Goal: Information Seeking & Learning: Learn about a topic

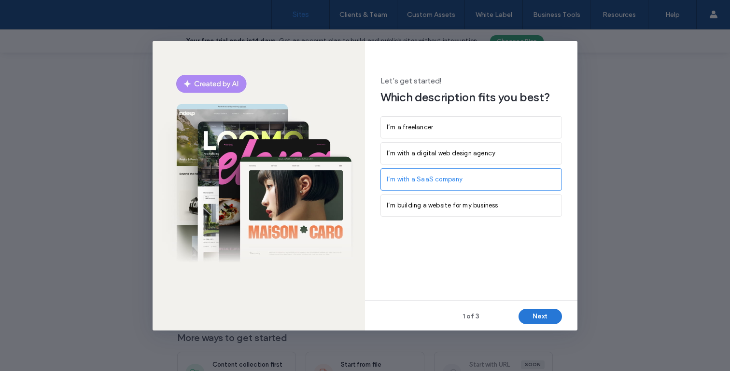
click at [536, 312] on button "Next" at bounding box center [540, 316] width 43 height 15
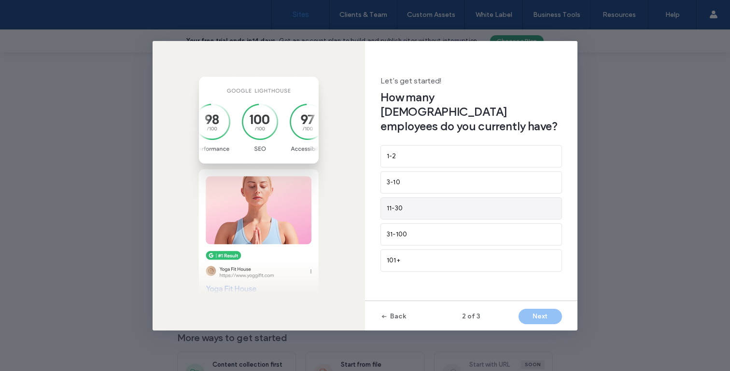
click at [455, 204] on div "11-30" at bounding box center [471, 209] width 169 height 10
click at [546, 320] on button "Next" at bounding box center [540, 316] width 43 height 15
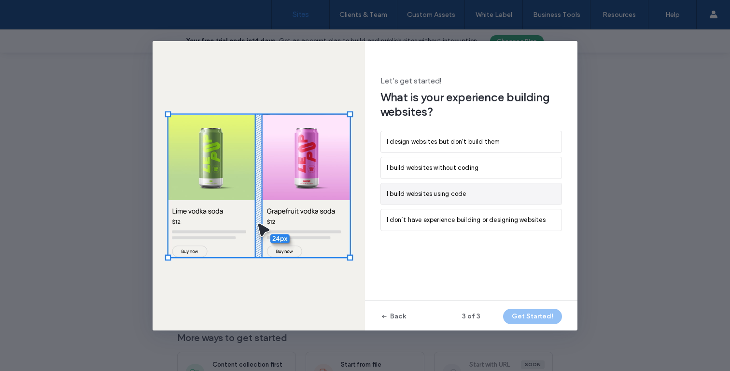
click at [489, 197] on div "I build websites using code" at bounding box center [471, 194] width 169 height 10
click at [535, 320] on button "Get Started!" at bounding box center [532, 316] width 59 height 15
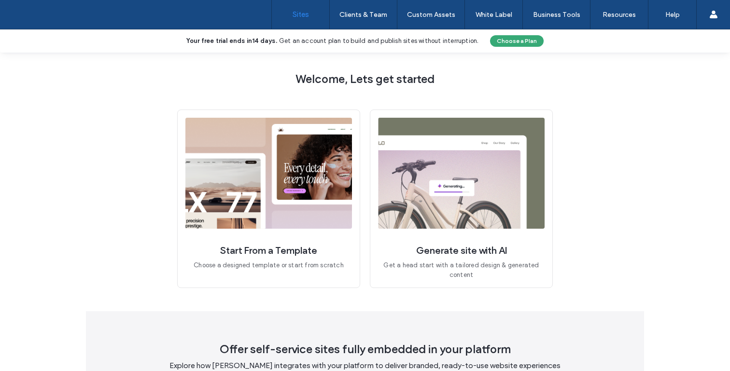
scroll to position [105, 0]
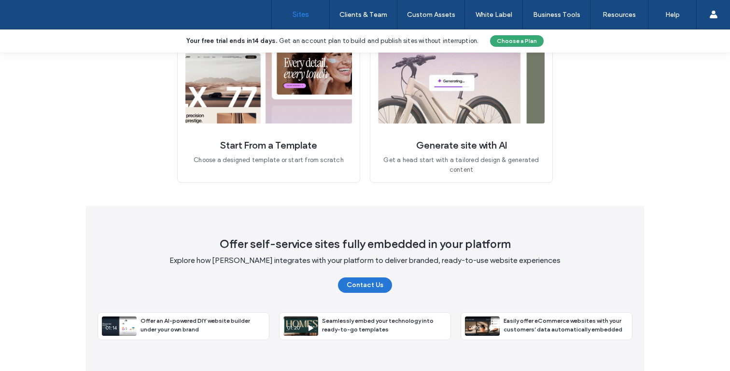
click at [374, 281] on button "Contact Us" at bounding box center [365, 285] width 54 height 15
click at [197, 330] on div "Offer an AI-powered DIY website builder under your own brand" at bounding box center [203, 325] width 132 height 25
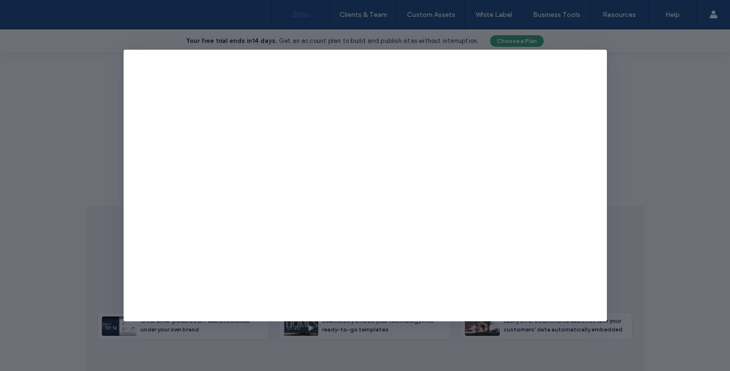
click at [696, 236] on div at bounding box center [365, 185] width 730 height 371
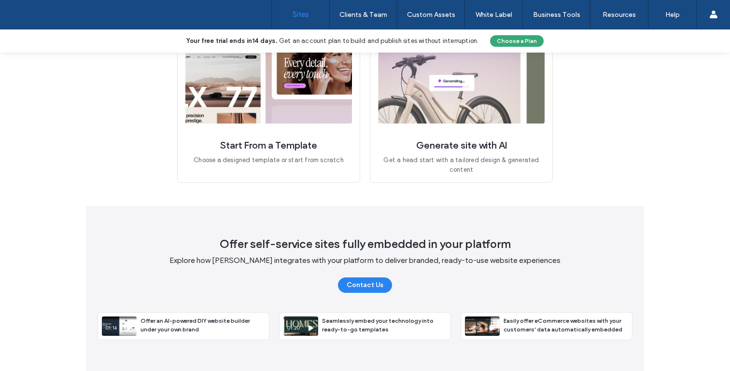
scroll to position [0, 0]
